Goal: Task Accomplishment & Management: Manage account settings

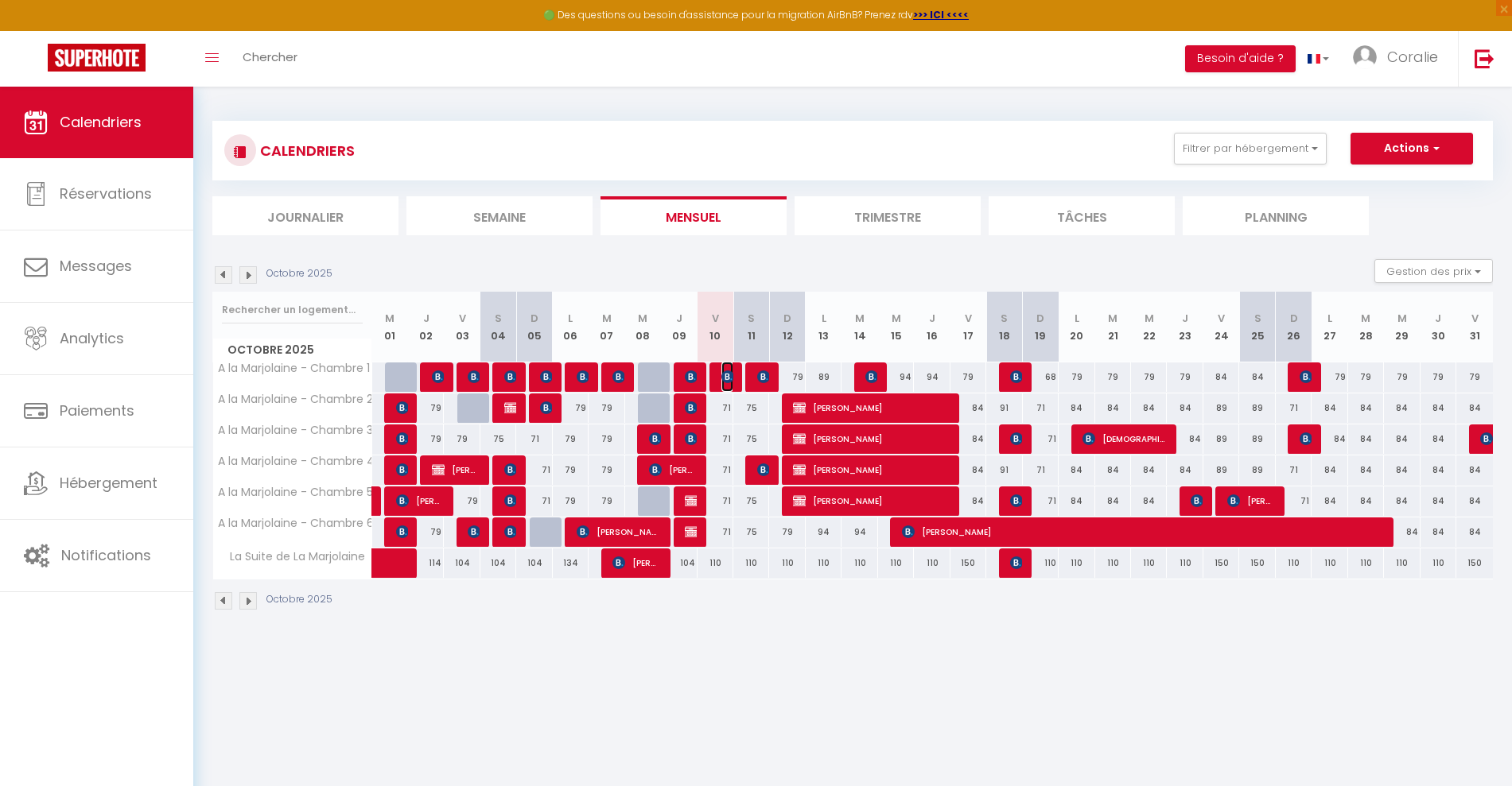
click at [722, 379] on img at bounding box center [728, 377] width 13 height 13
select select "KO"
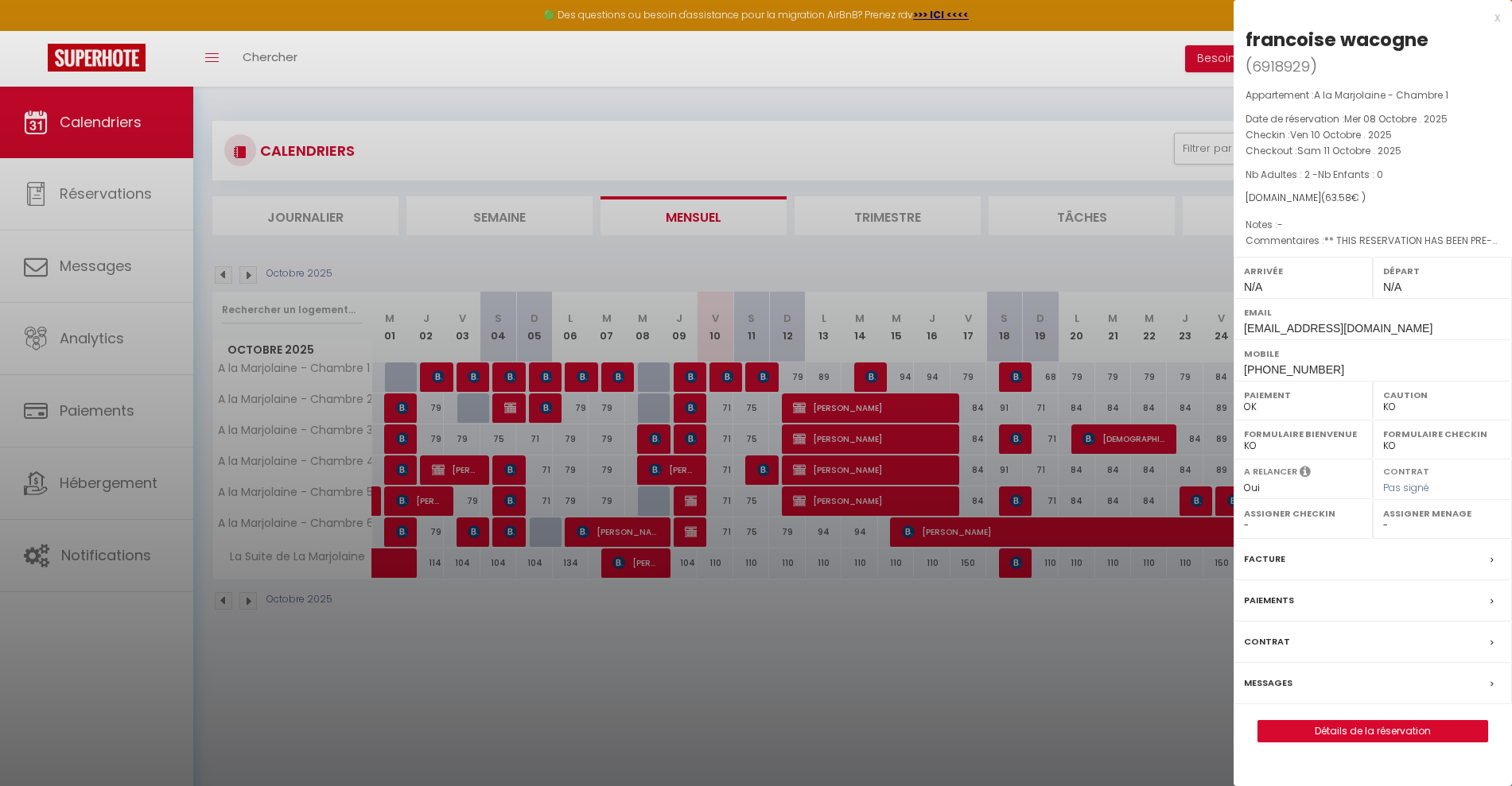
click at [955, 745] on div at bounding box center [756, 393] width 1512 height 786
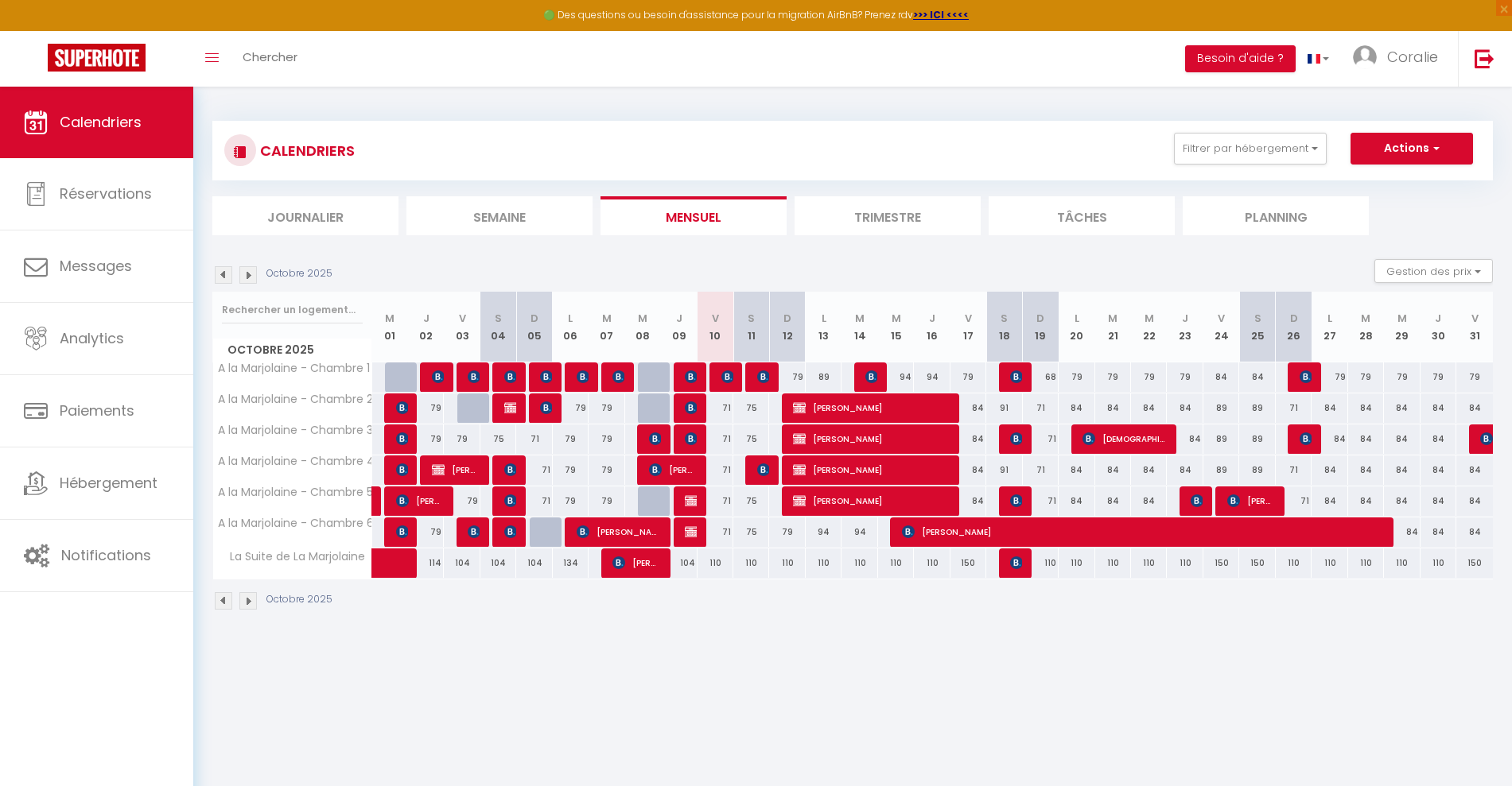
click at [220, 275] on img at bounding box center [224, 275] width 18 height 18
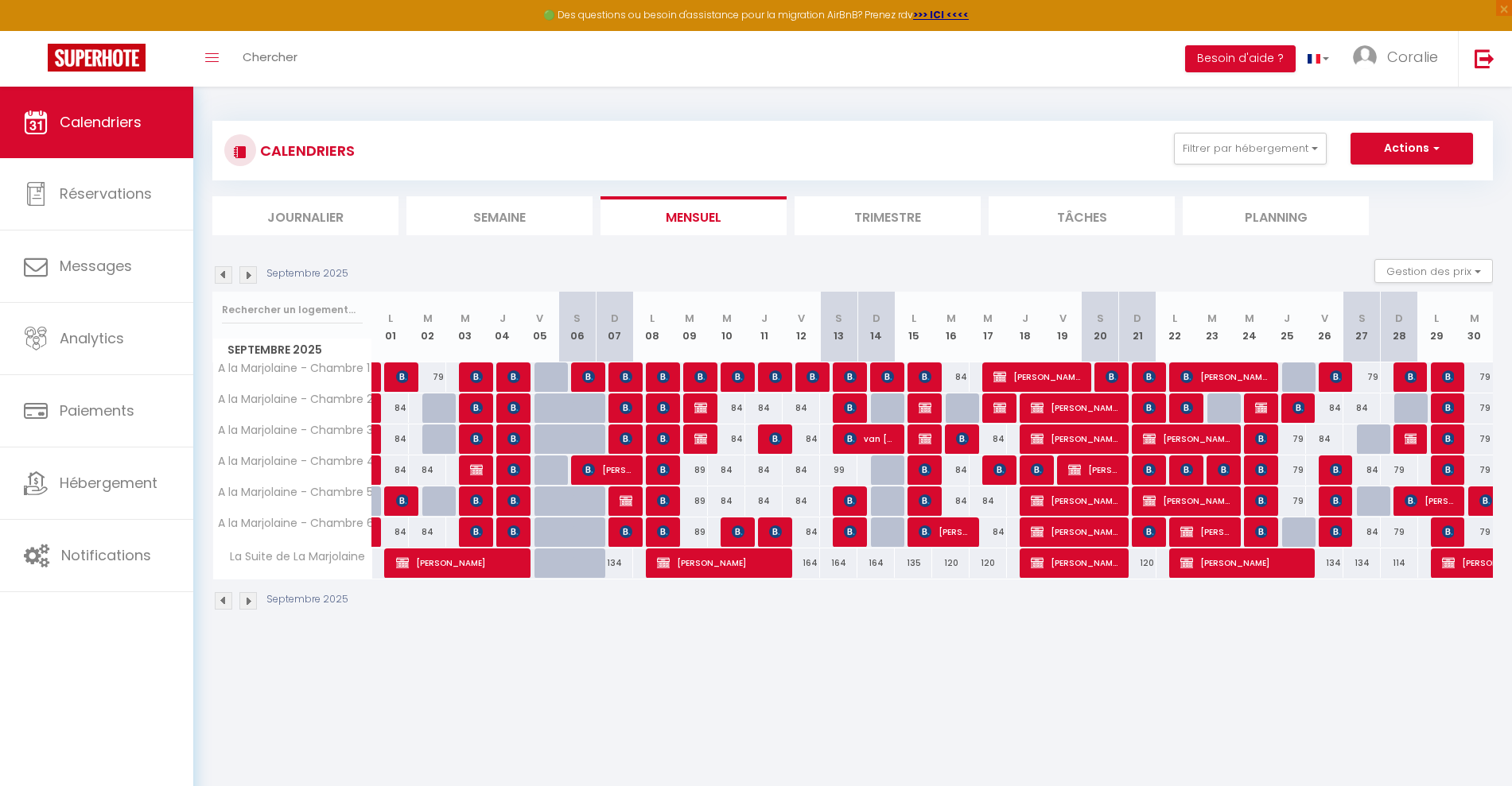
click at [246, 275] on img at bounding box center [249, 275] width 18 height 18
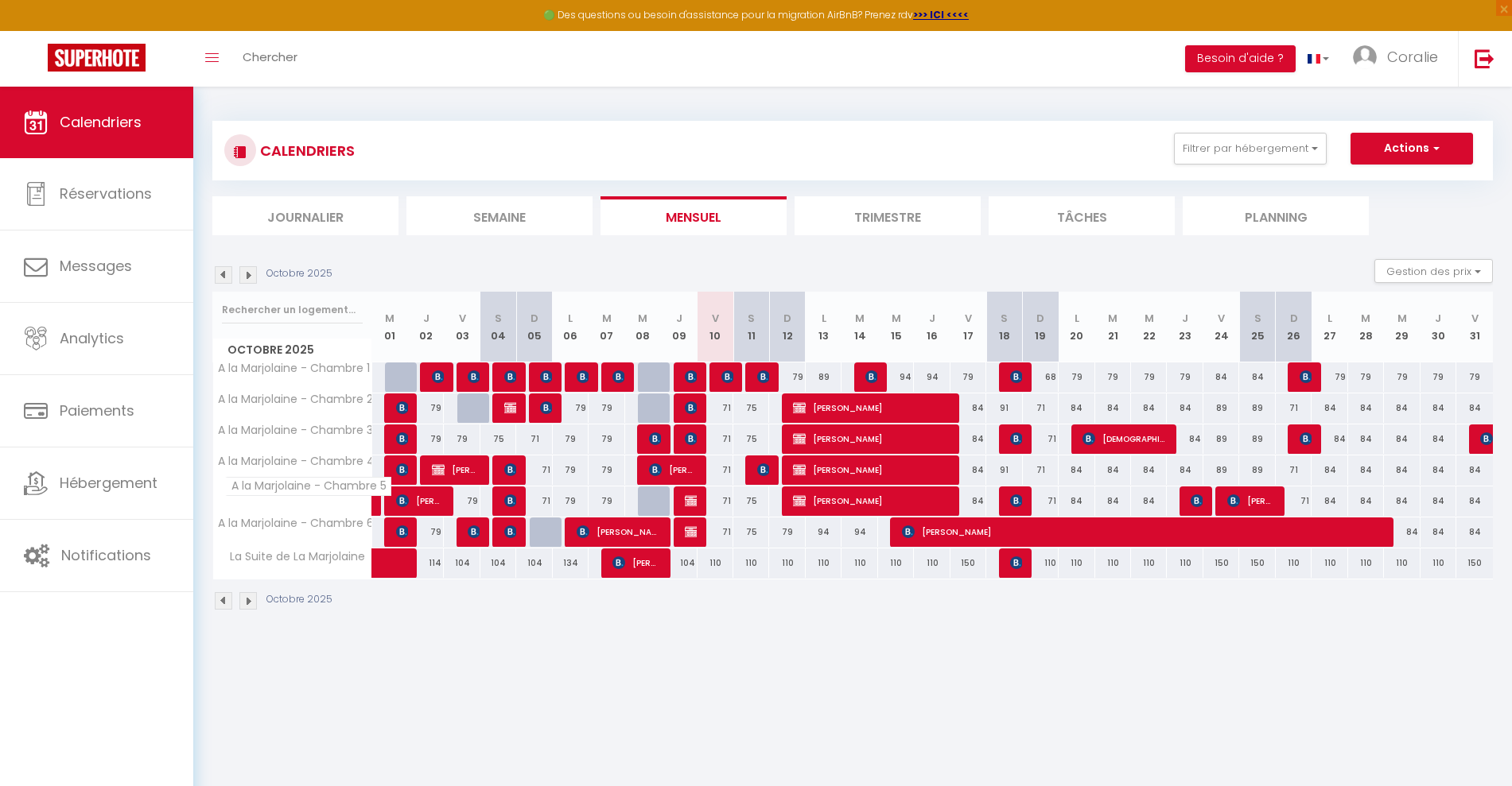
click at [320, 493] on span "A la Marjolaine - Chambre 5" at bounding box center [308, 486] width 166 height 19
click at [684, 531] on div at bounding box center [692, 532] width 36 height 30
click at [688, 531] on img at bounding box center [692, 532] width 13 height 13
select select "OK"
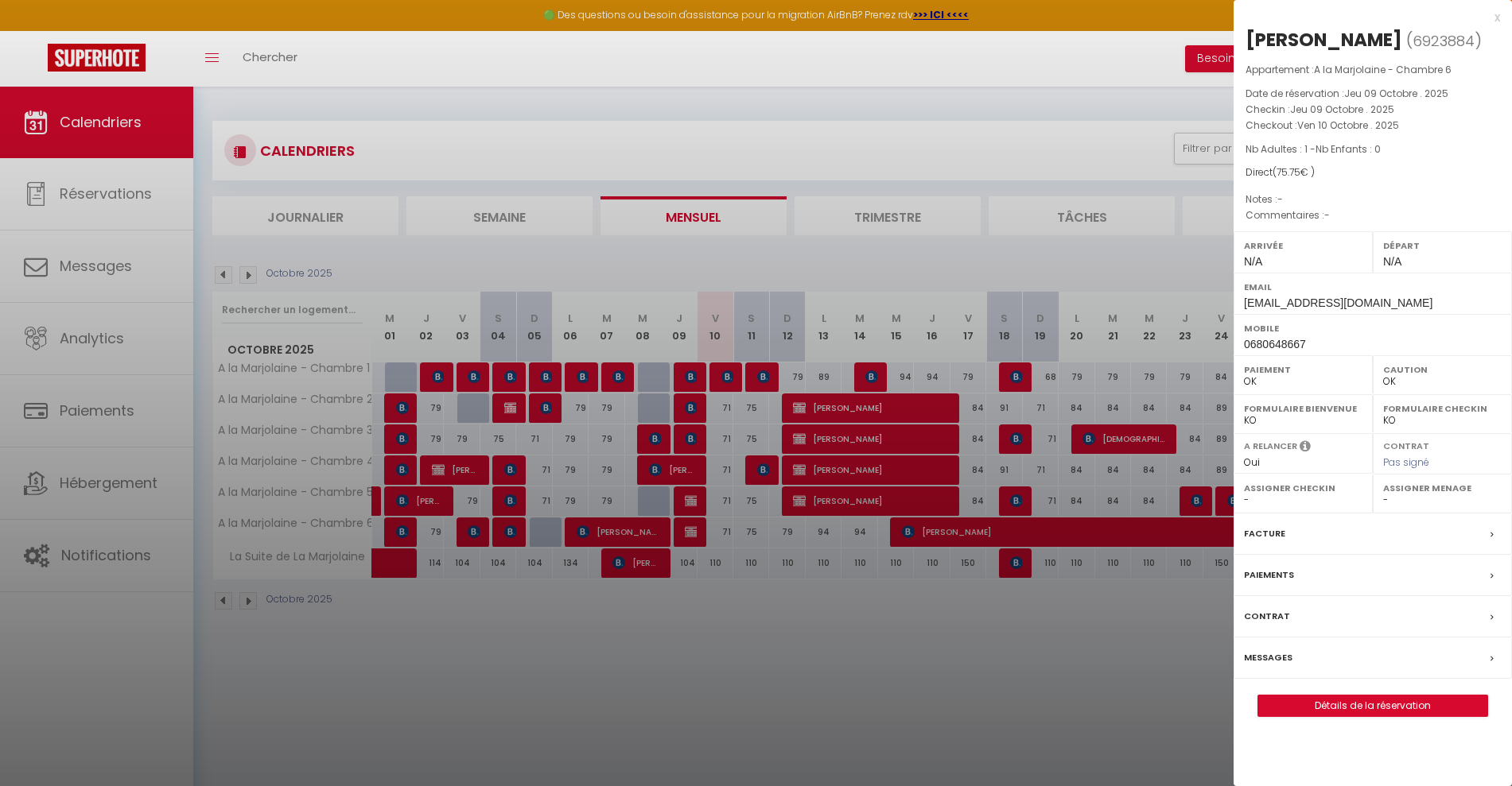
click at [777, 661] on div at bounding box center [756, 393] width 1512 height 786
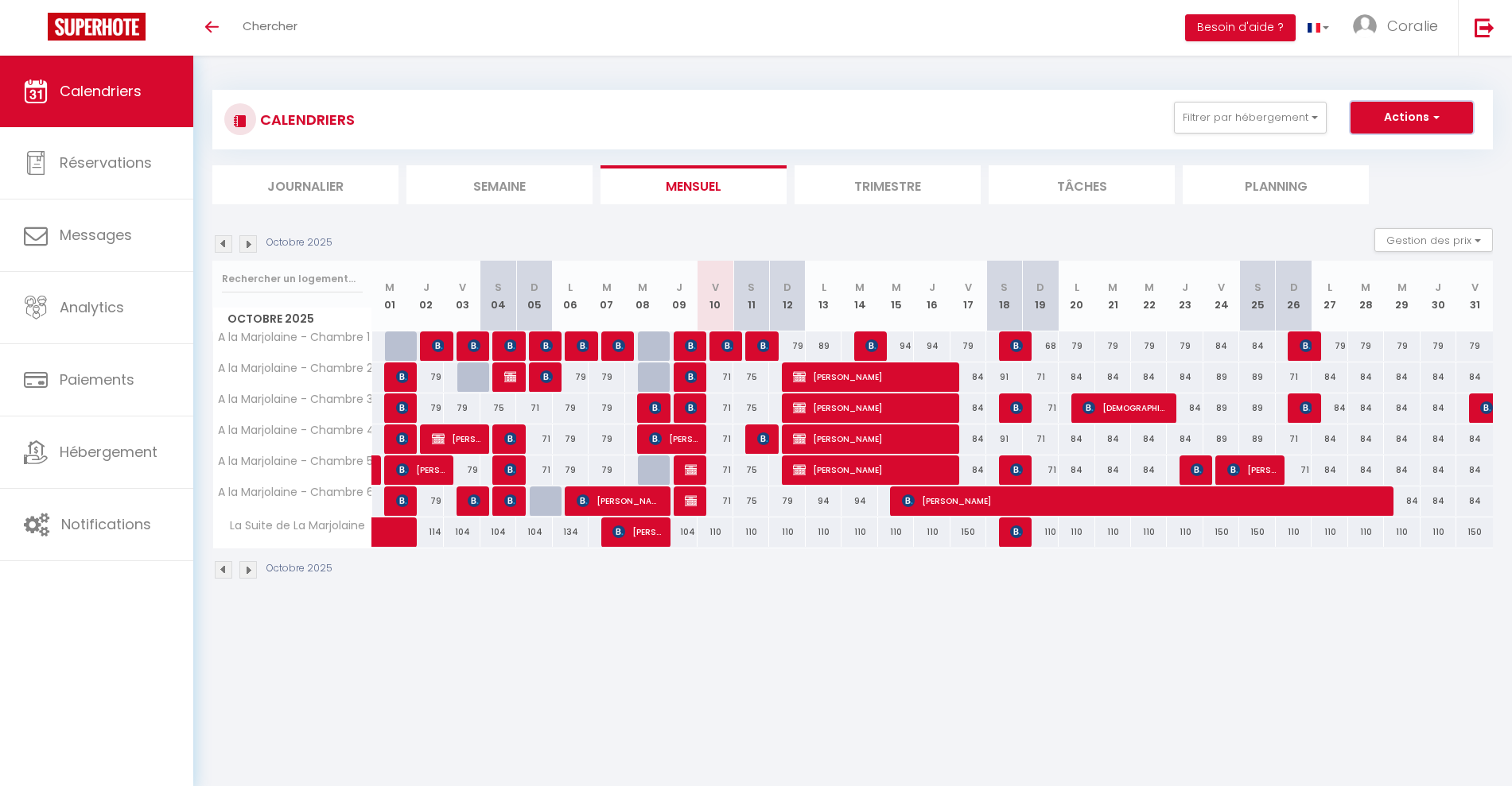
click at [1423, 118] on button "Actions" at bounding box center [1411, 117] width 122 height 32
click at [1067, 699] on body "🟢 Des questions ou besoin d'assistance pour la migration AirBnB? Prenez rdv >>>…" at bounding box center [756, 448] width 1512 height 786
click at [716, 533] on div "110" at bounding box center [715, 532] width 36 height 29
type input "110"
type input "Ven 10 Octobre 2025"
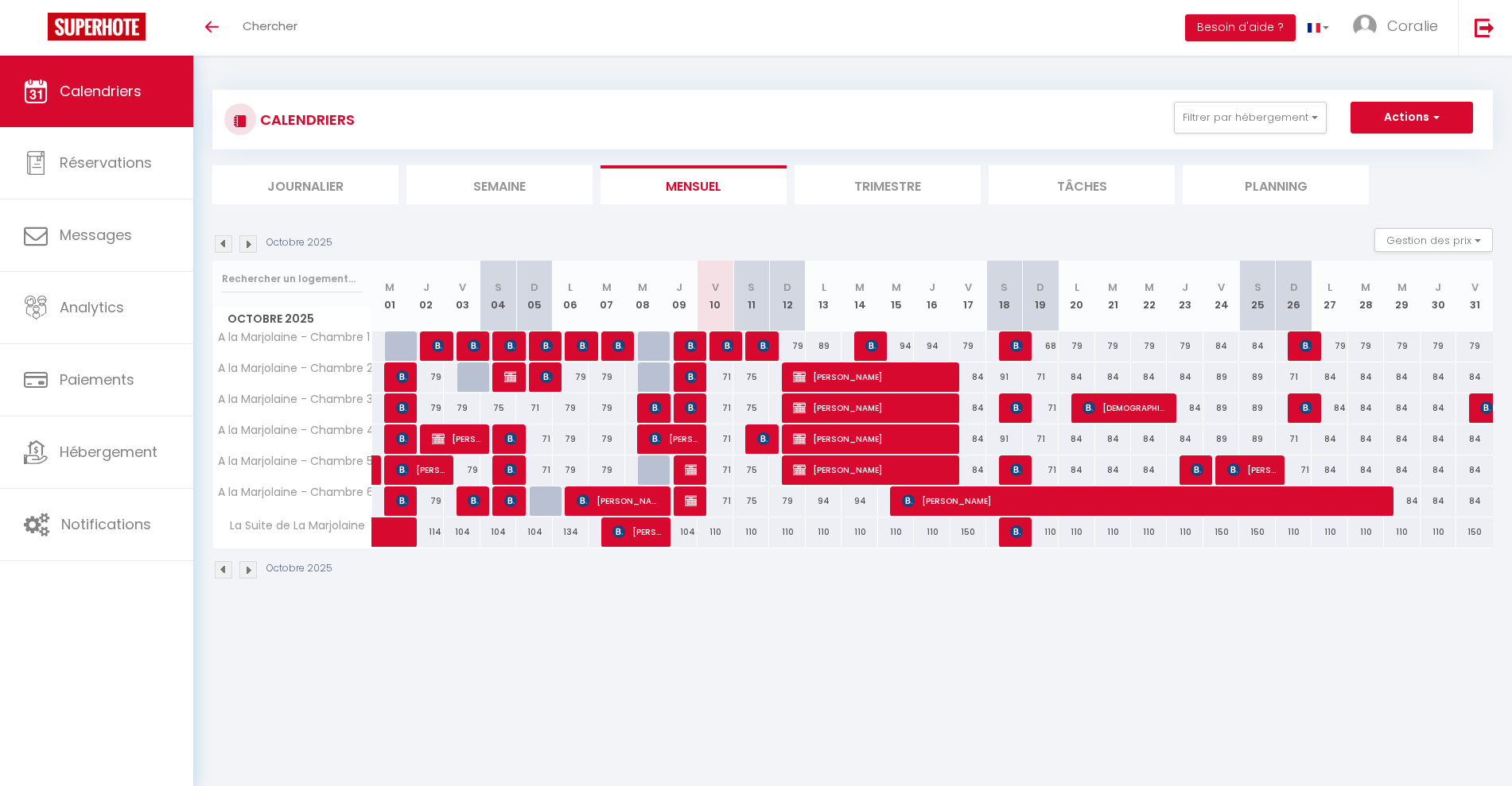
type input "Sam 11 Octobre 2025"
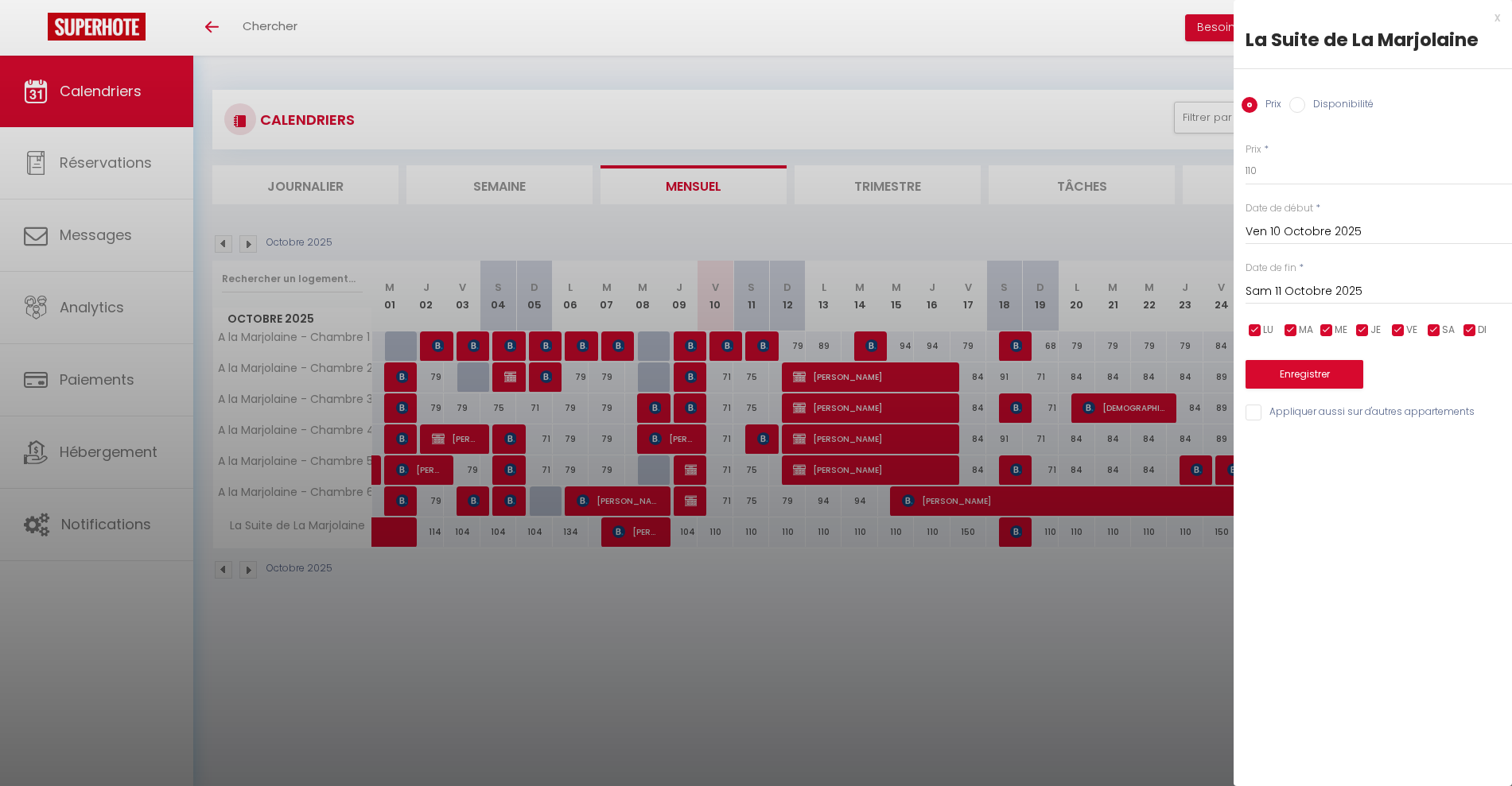
click at [1345, 108] on label "Disponibilité" at bounding box center [1340, 106] width 68 height 18
click at [1305, 108] on input "Disponibilité" at bounding box center [1297, 105] width 16 height 16
radio input "true"
radio input "false"
click at [1278, 159] on select "Disponible Indisponible" at bounding box center [1378, 171] width 266 height 30
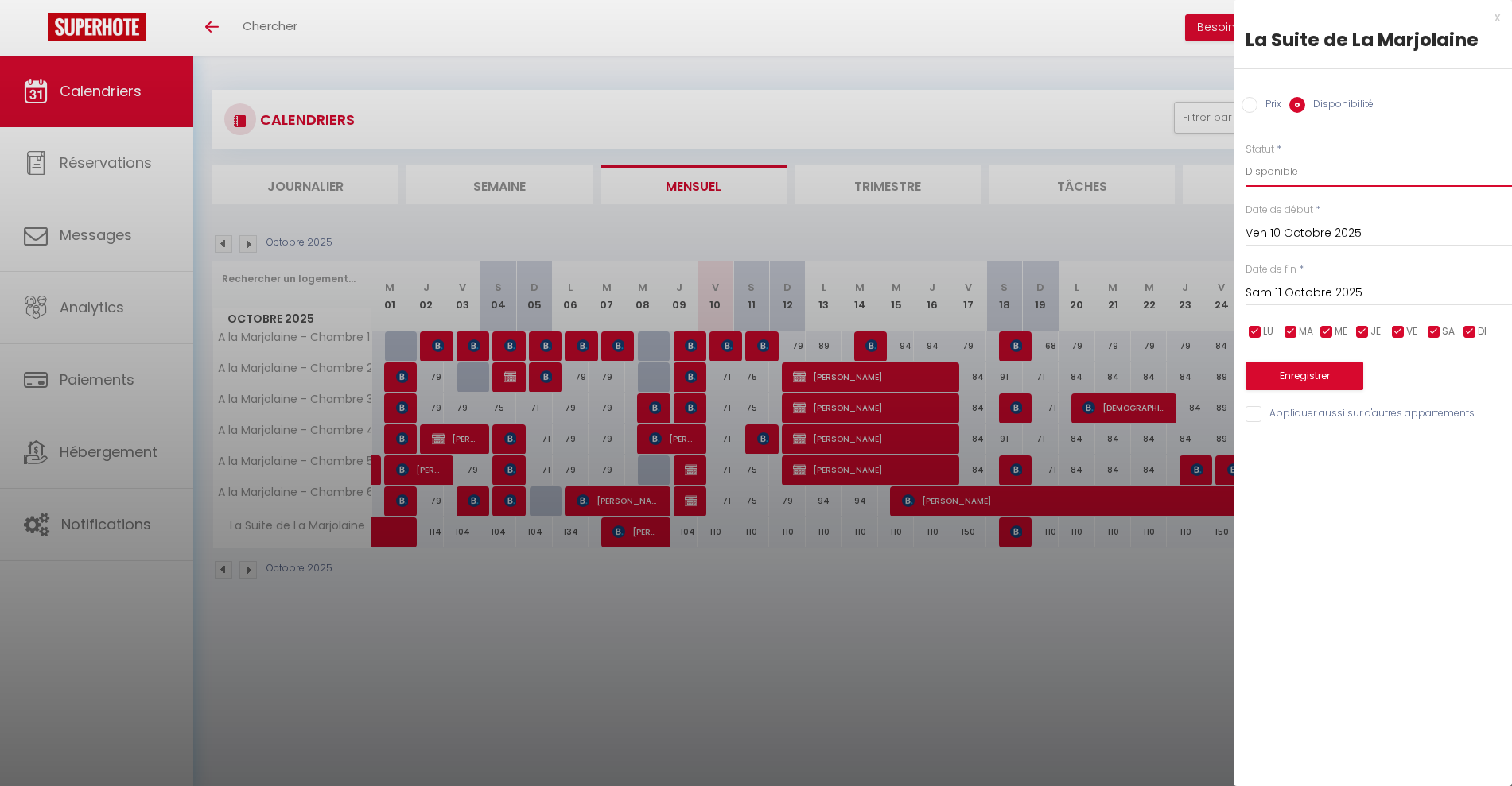
select select "0"
click at [1246, 156] on select "Disponible Indisponible" at bounding box center [1378, 171] width 266 height 30
click at [1288, 291] on input "Sam 11 Octobre 2025" at bounding box center [1378, 294] width 266 height 21
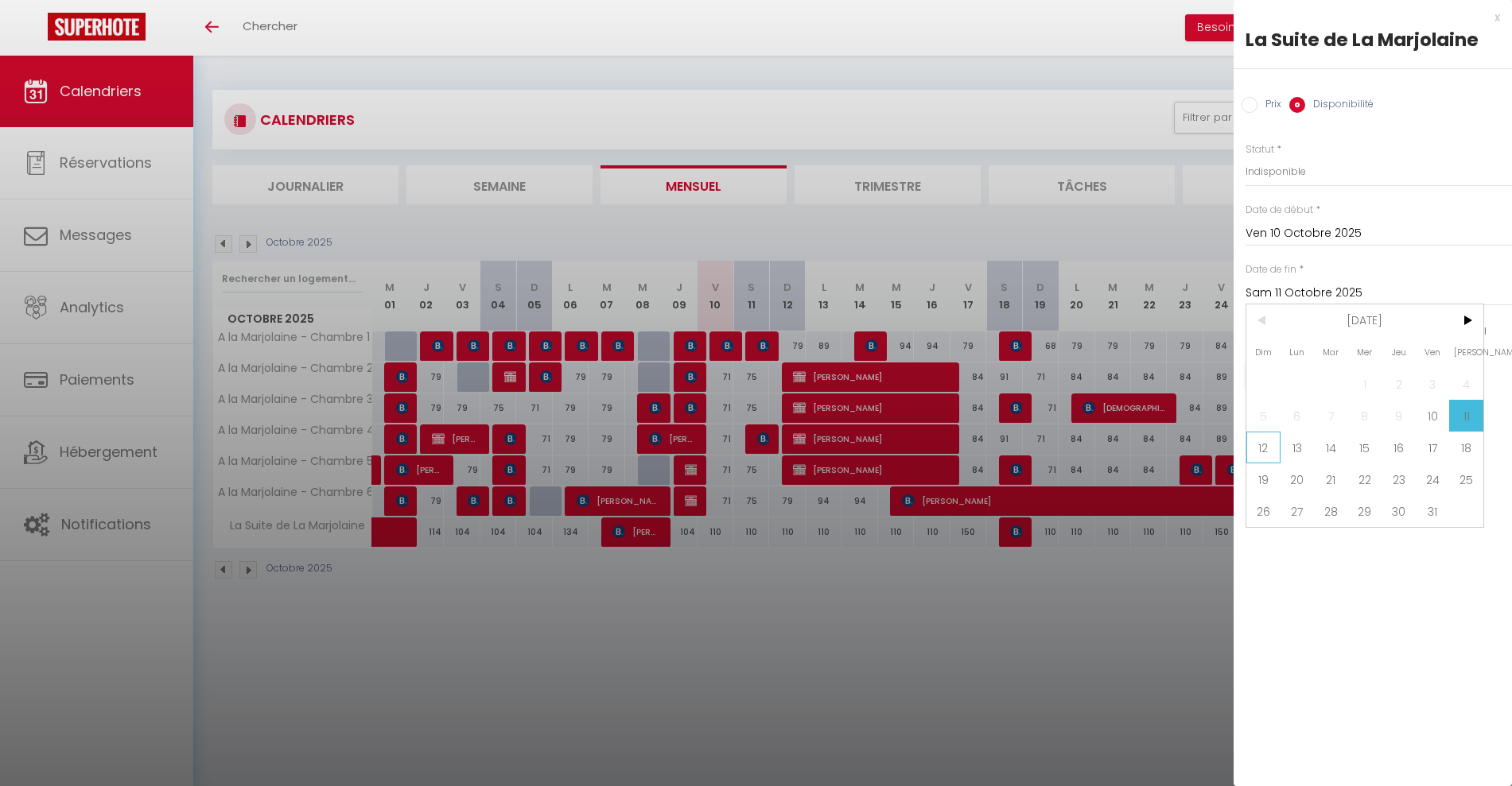
click at [1267, 454] on span "12" at bounding box center [1263, 447] width 34 height 32
type input "Dim 12 Octobre 2025"
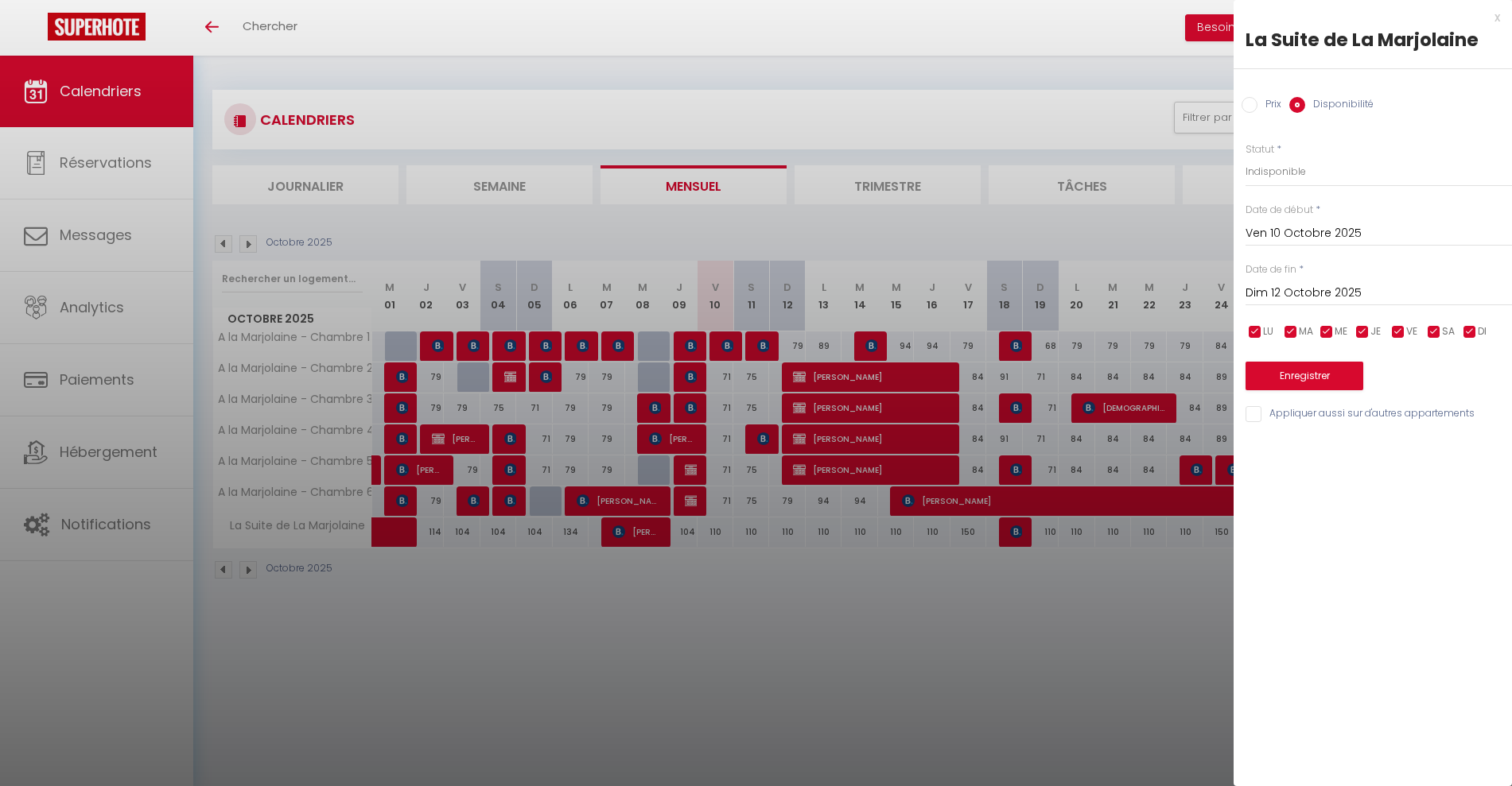
click at [1370, 633] on div "x La Suite de La Marjolaine Prix Disponibilité Prix * 110 Statut * Disponible I…" at bounding box center [1373, 393] width 279 height 786
click at [1291, 380] on button "Enregistrer" at bounding box center [1304, 376] width 117 height 28
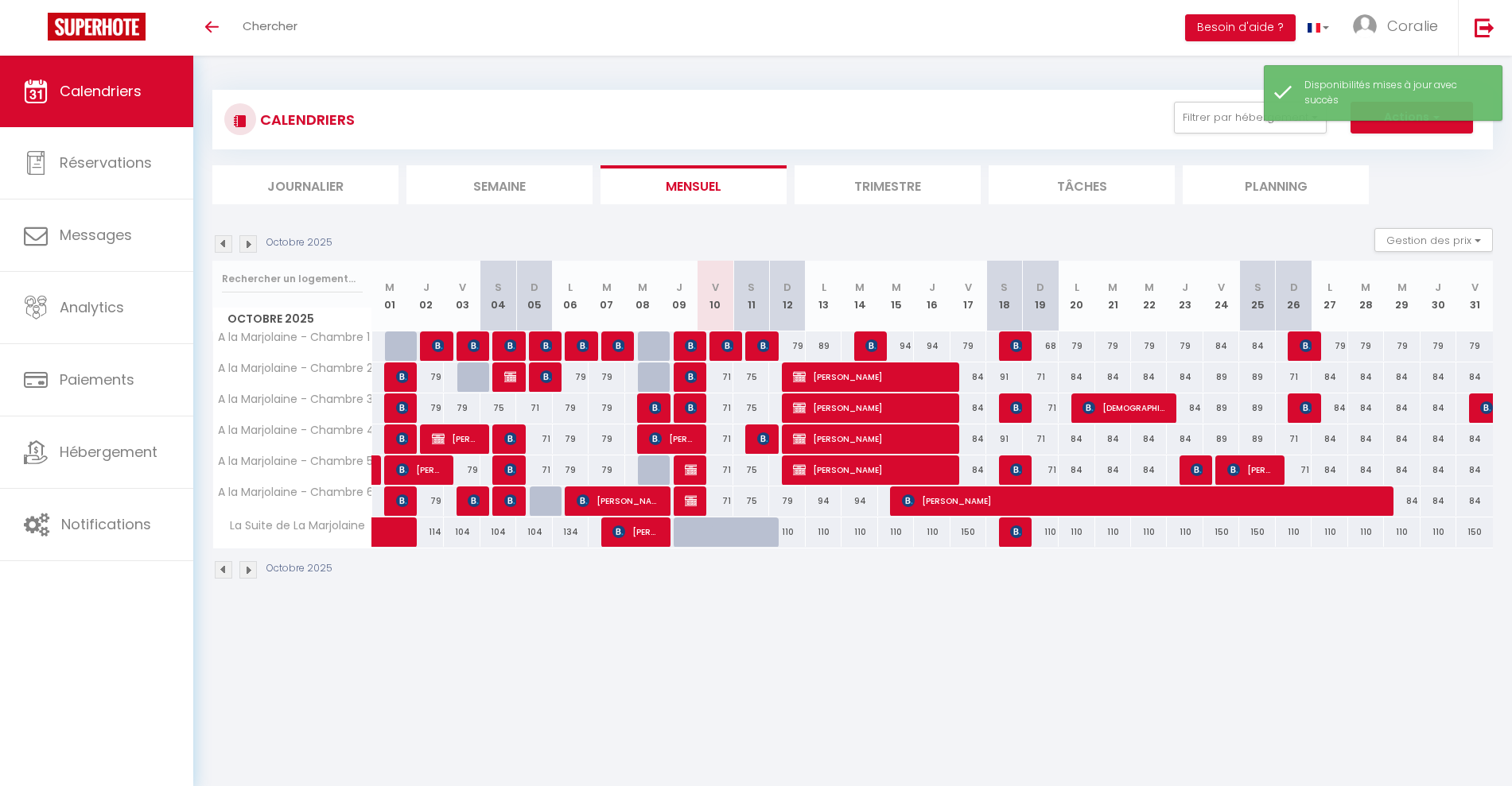
click at [735, 533] on div at bounding box center [751, 532] width 36 height 30
select select "1"
type input "Sam 11 Octobre 2025"
type input "Dim 12 Octobre 2025"
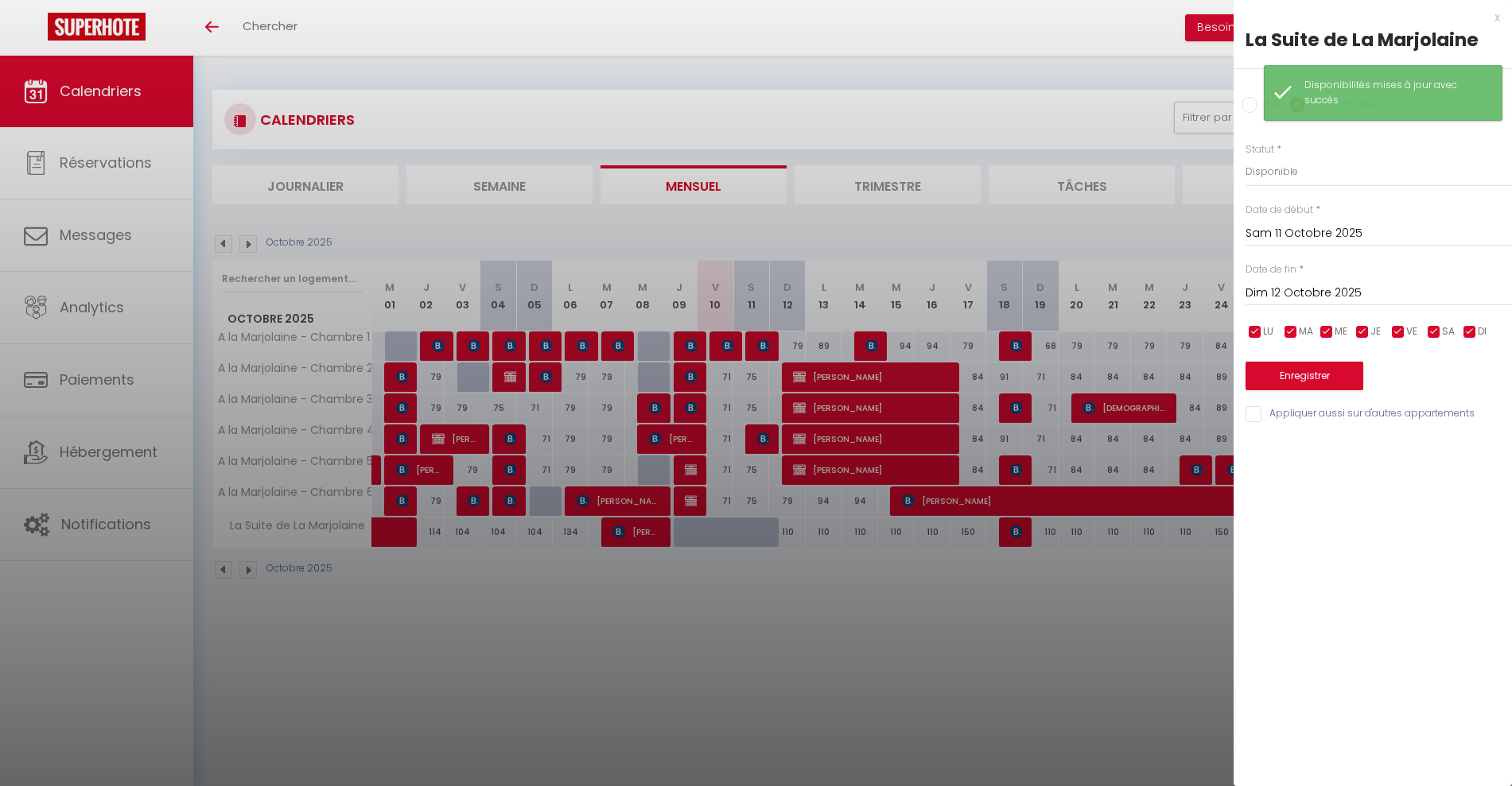
click at [913, 650] on div at bounding box center [756, 393] width 1512 height 786
